Goal: Information Seeking & Learning: Learn about a topic

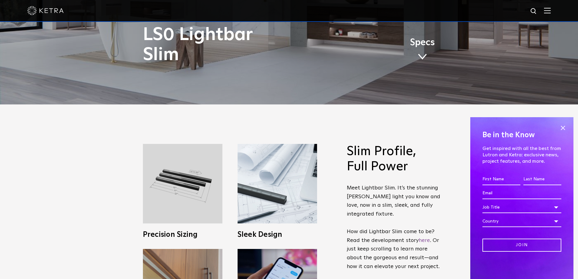
scroll to position [273, 0]
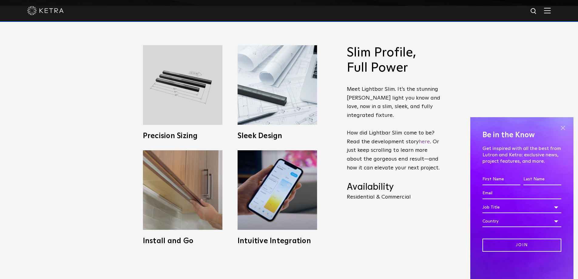
click at [563, 127] on span at bounding box center [562, 127] width 9 height 9
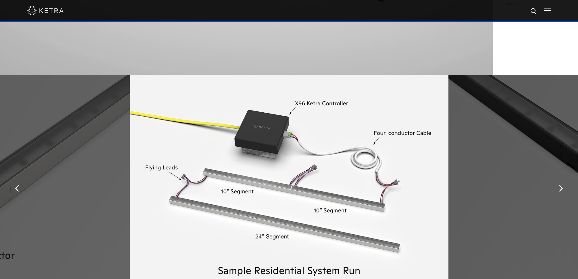
scroll to position [758, 0]
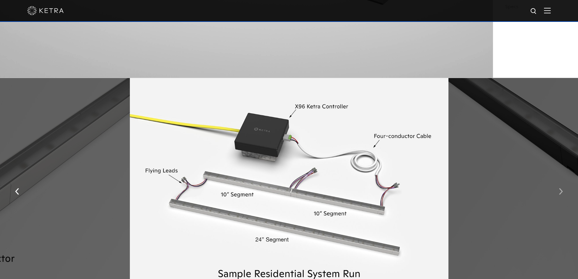
click at [559, 194] on img "button" at bounding box center [561, 191] width 4 height 7
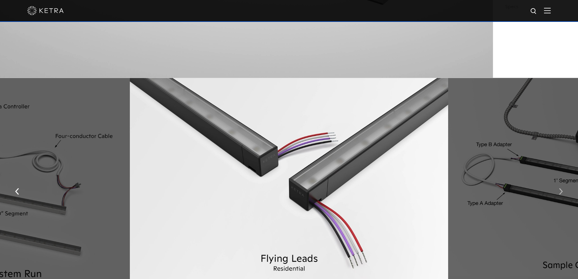
click at [560, 194] on img "button" at bounding box center [561, 191] width 4 height 7
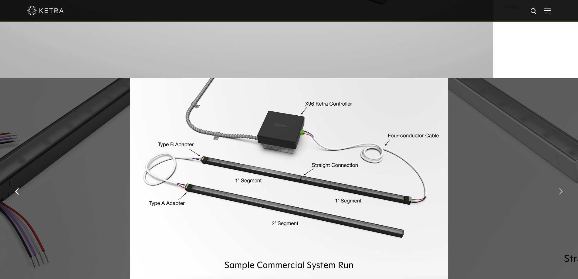
click at [560, 194] on img "button" at bounding box center [561, 191] width 4 height 7
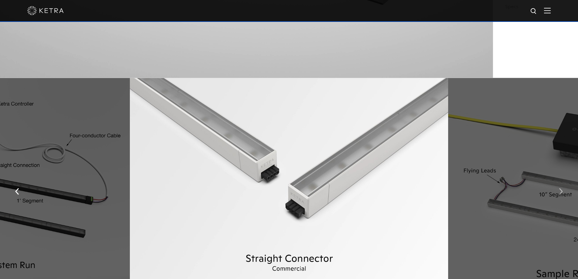
click at [560, 194] on img "button" at bounding box center [561, 191] width 4 height 7
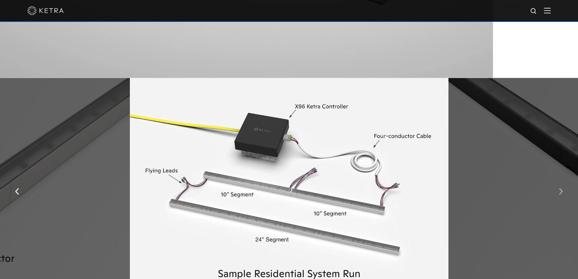
click at [560, 194] on img "button" at bounding box center [561, 191] width 4 height 7
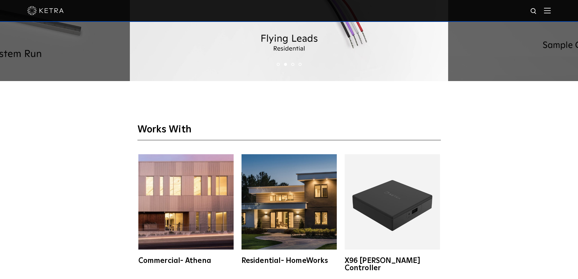
scroll to position [971, 0]
